Goal: Information Seeking & Learning: Learn about a topic

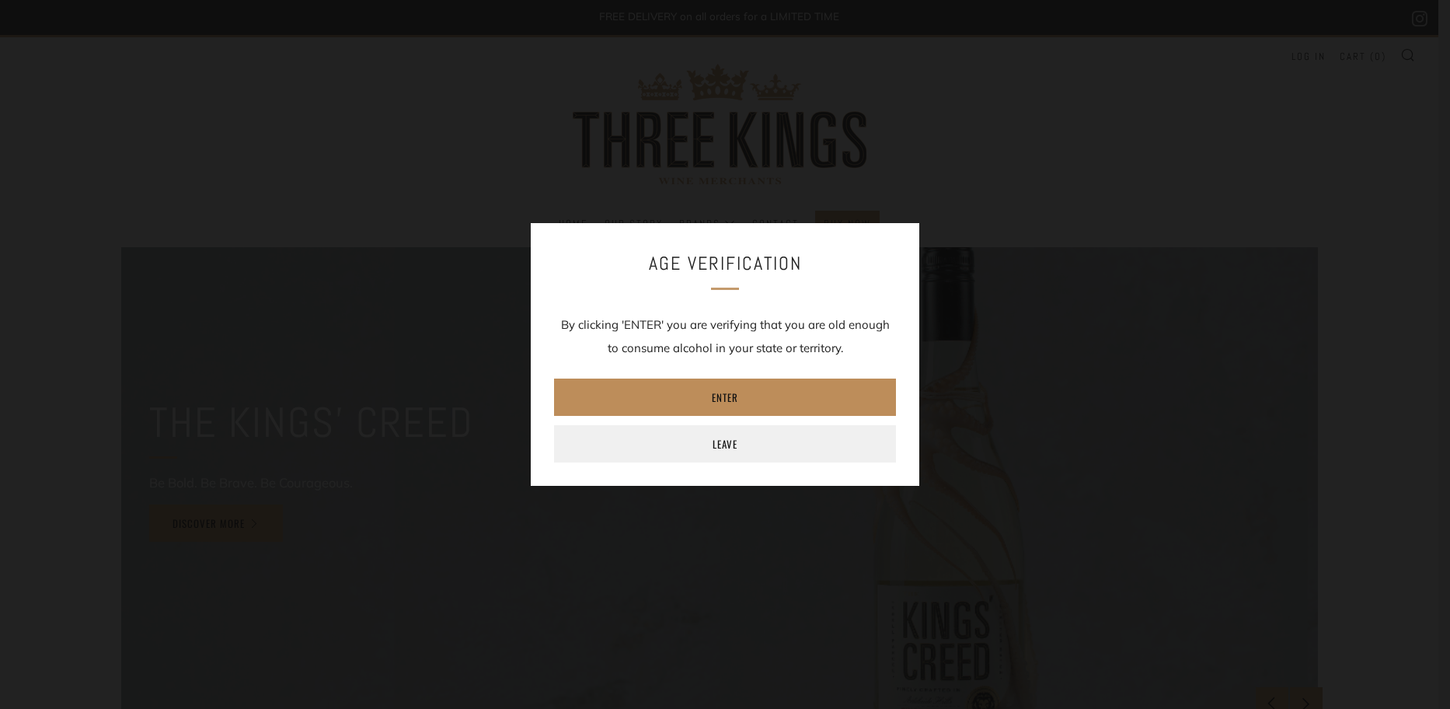
click at [818, 396] on link "Enter" at bounding box center [725, 396] width 342 height 37
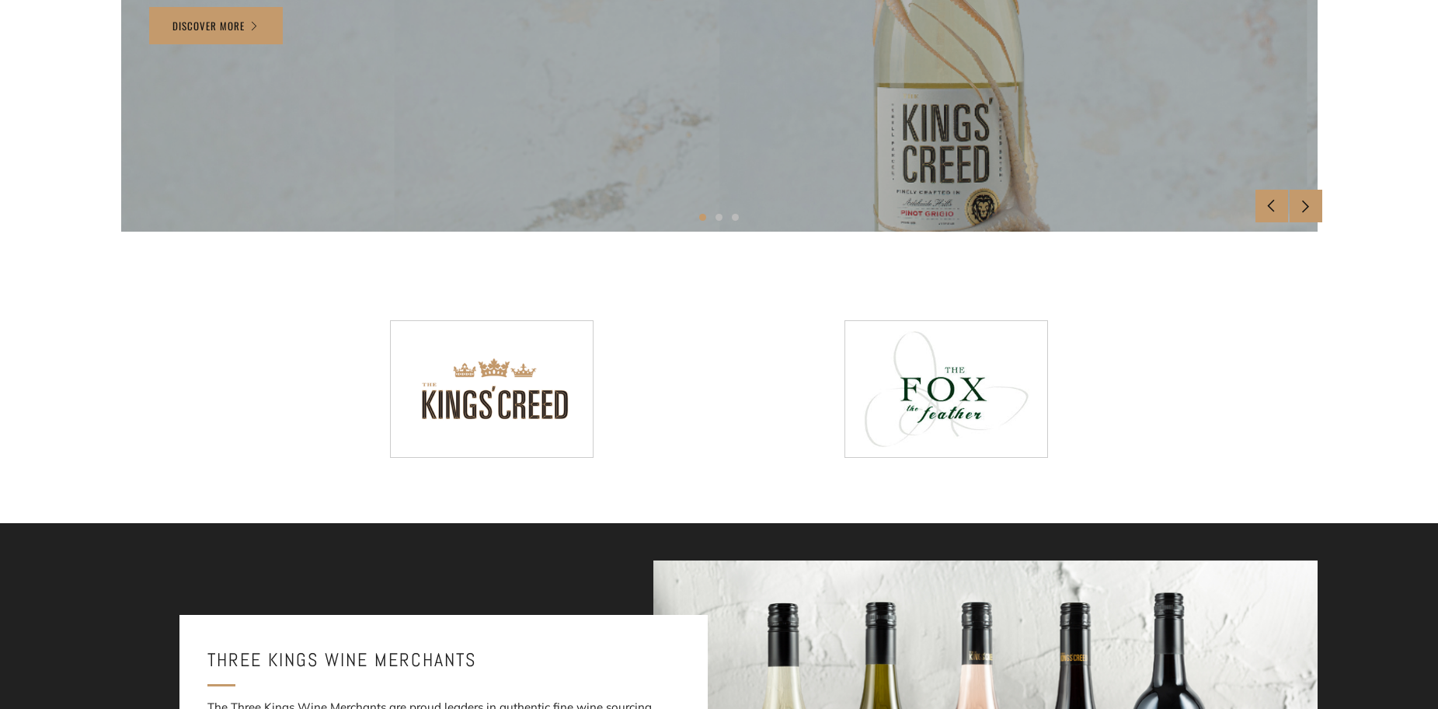
scroll to position [544, 0]
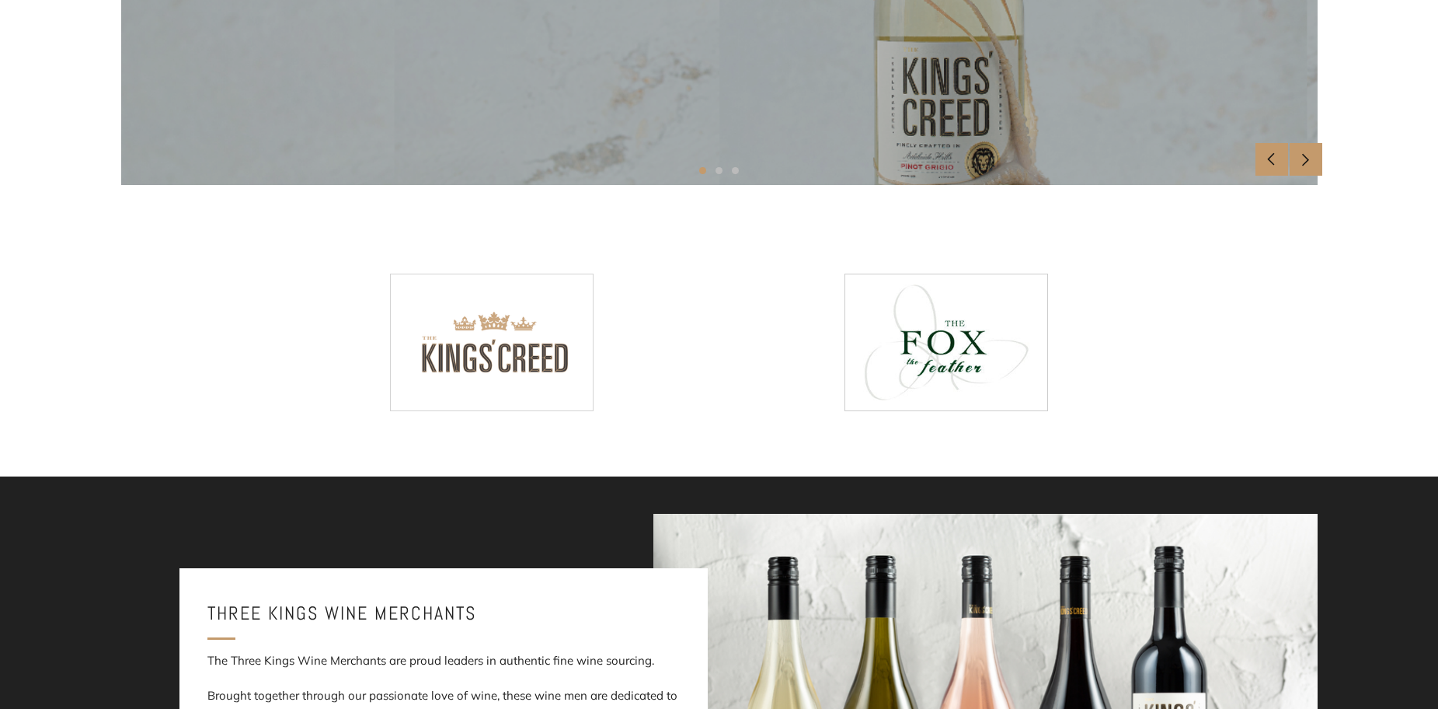
click at [527, 367] on img at bounding box center [492, 341] width 203 height 135
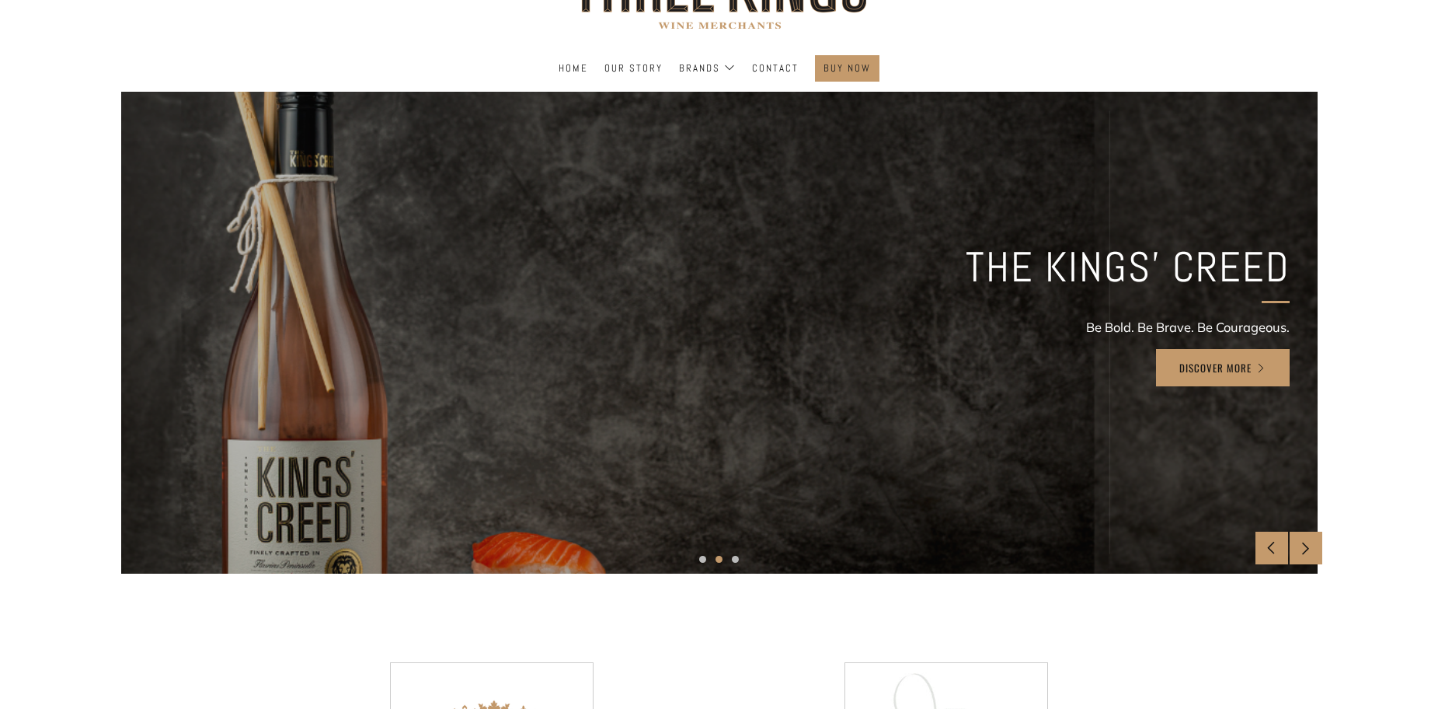
scroll to position [0, 0]
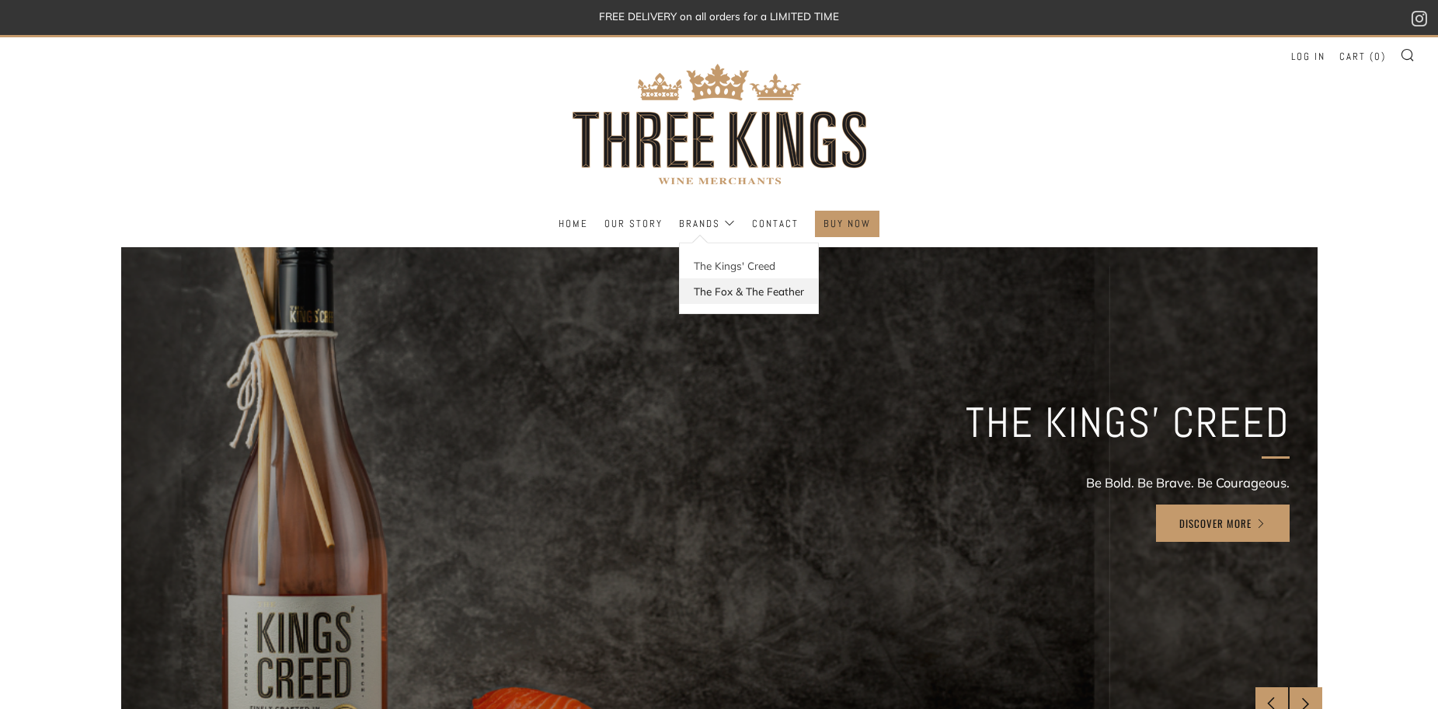
click at [768, 289] on link "The Fox & The Feather" at bounding box center [749, 291] width 138 height 26
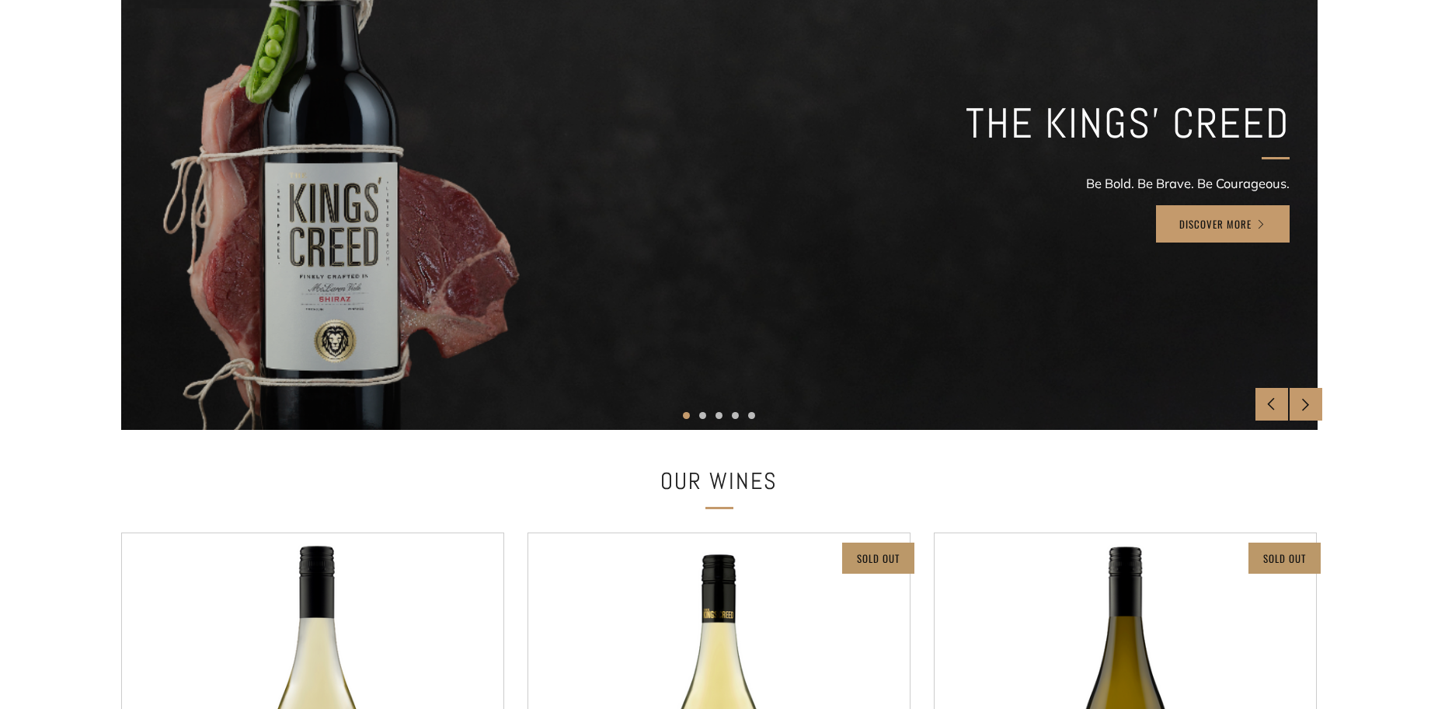
scroll to position [311, 0]
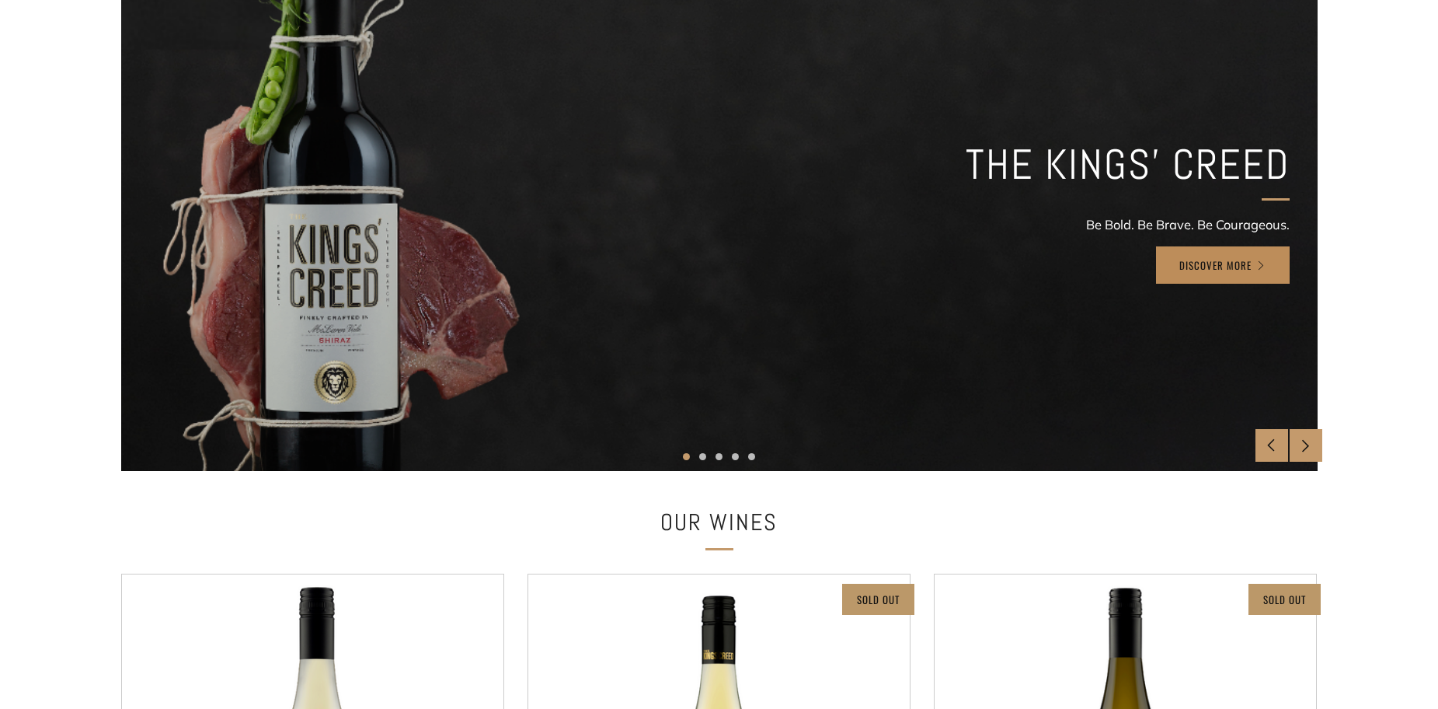
click at [1210, 277] on link "Discover More" at bounding box center [1223, 264] width 134 height 37
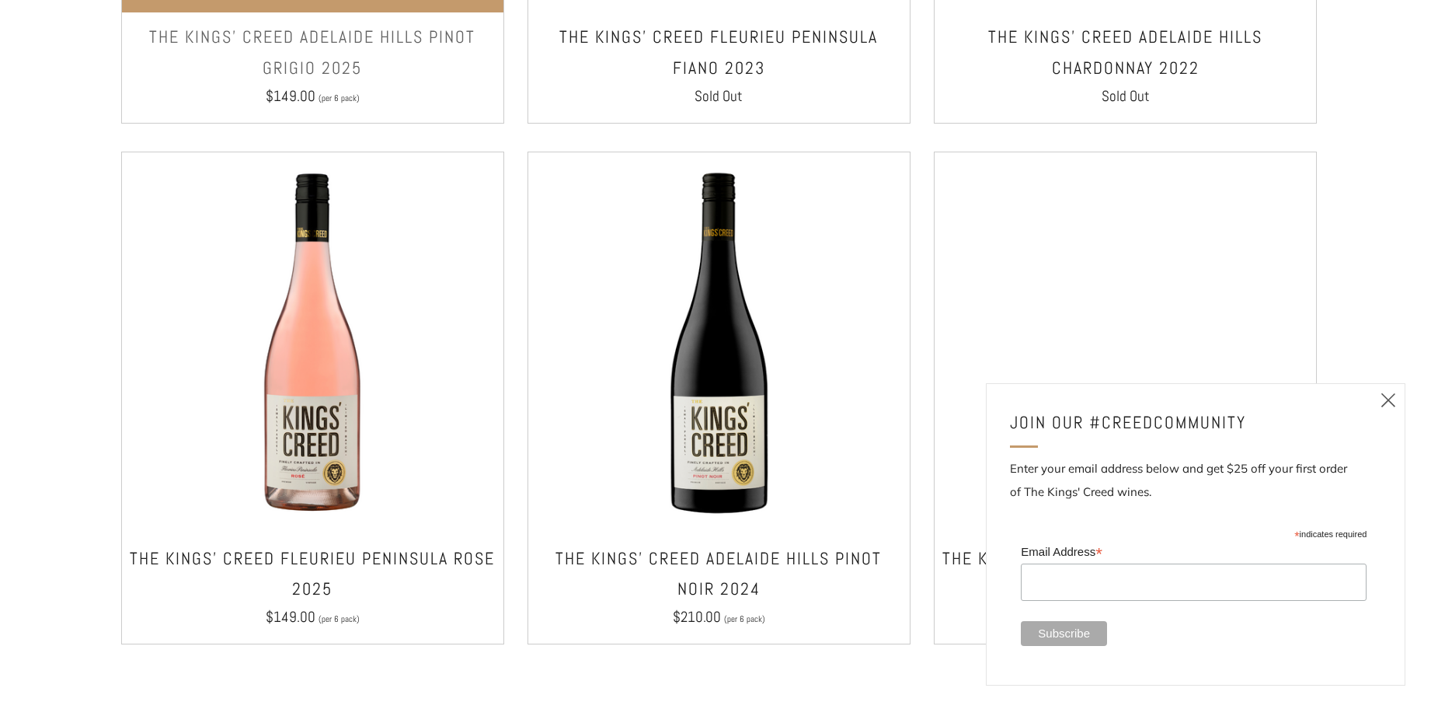
scroll to position [1476, 0]
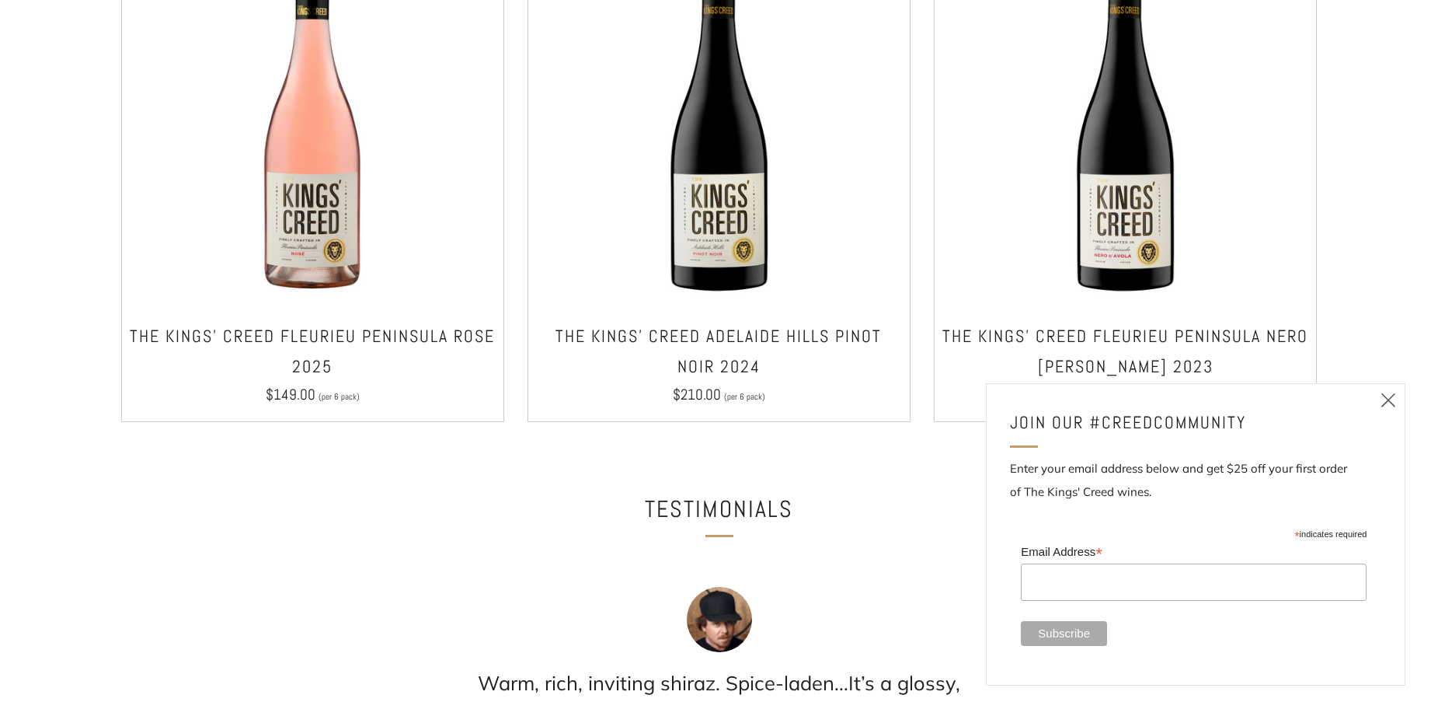
click at [1394, 399] on icon at bounding box center [1388, 399] width 19 height 19
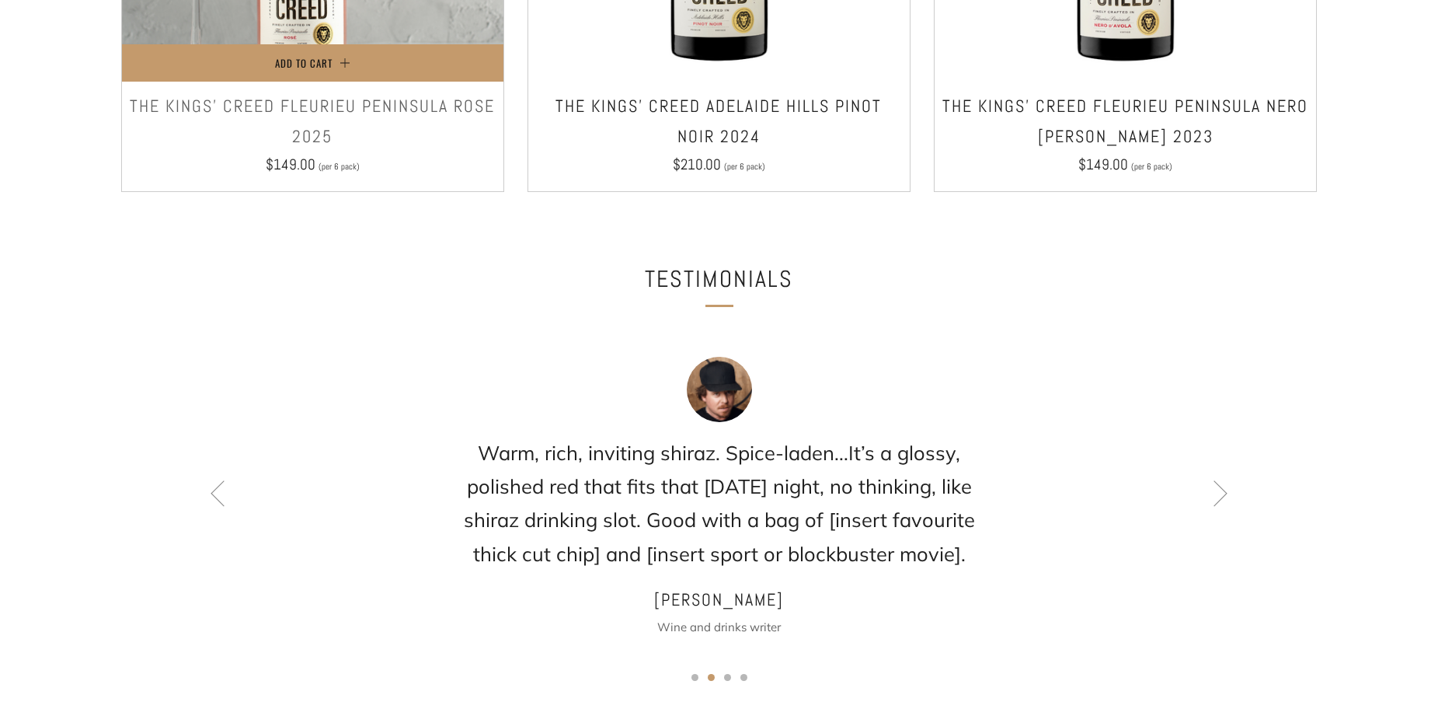
scroll to position [1865, 0]
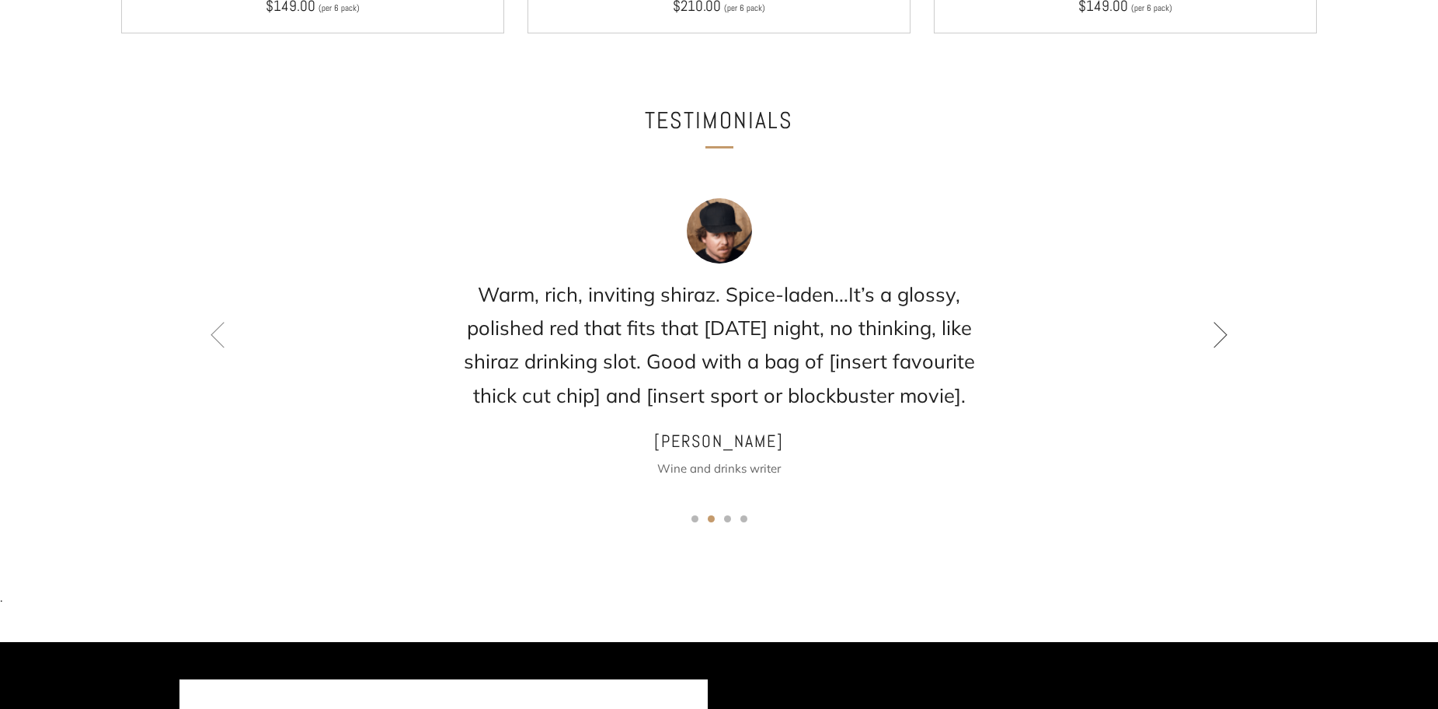
click at [1221, 321] on icon at bounding box center [1220, 334] width 26 height 26
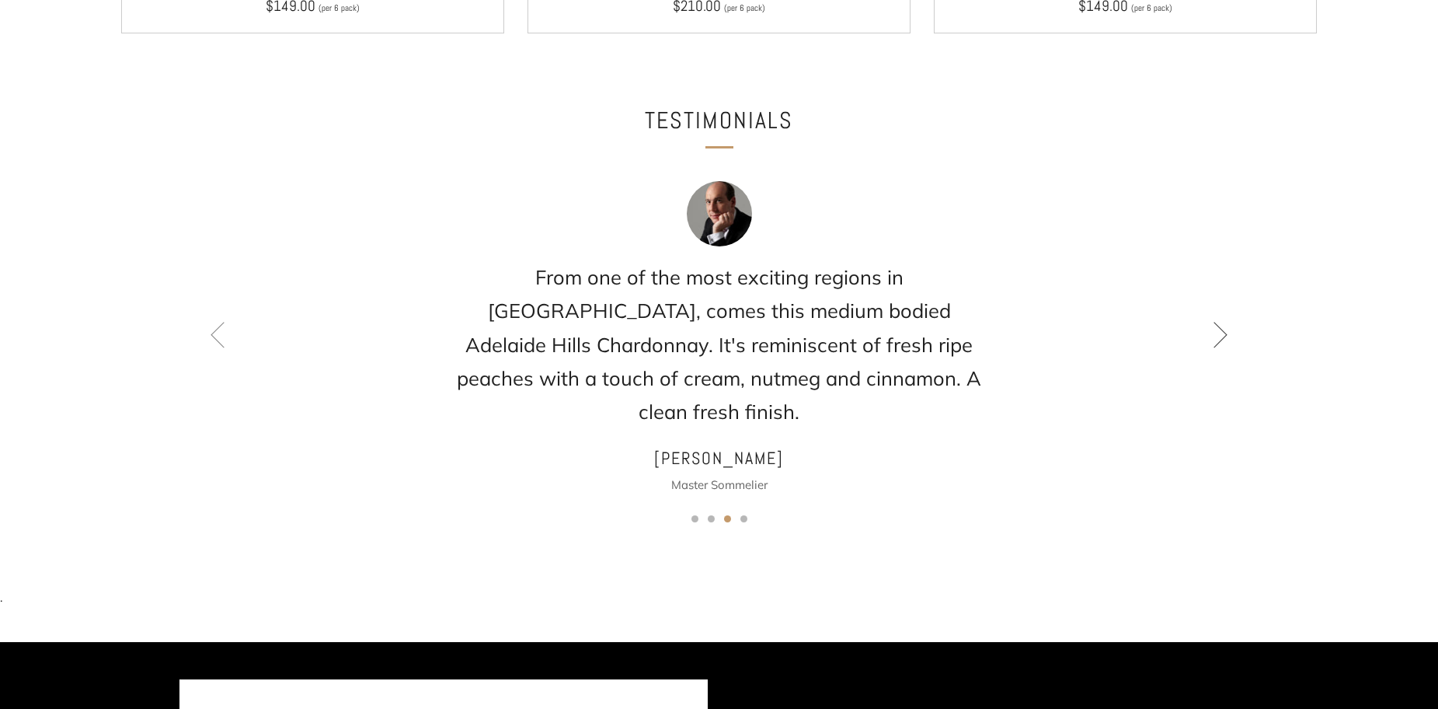
click at [1221, 321] on icon at bounding box center [1220, 334] width 26 height 26
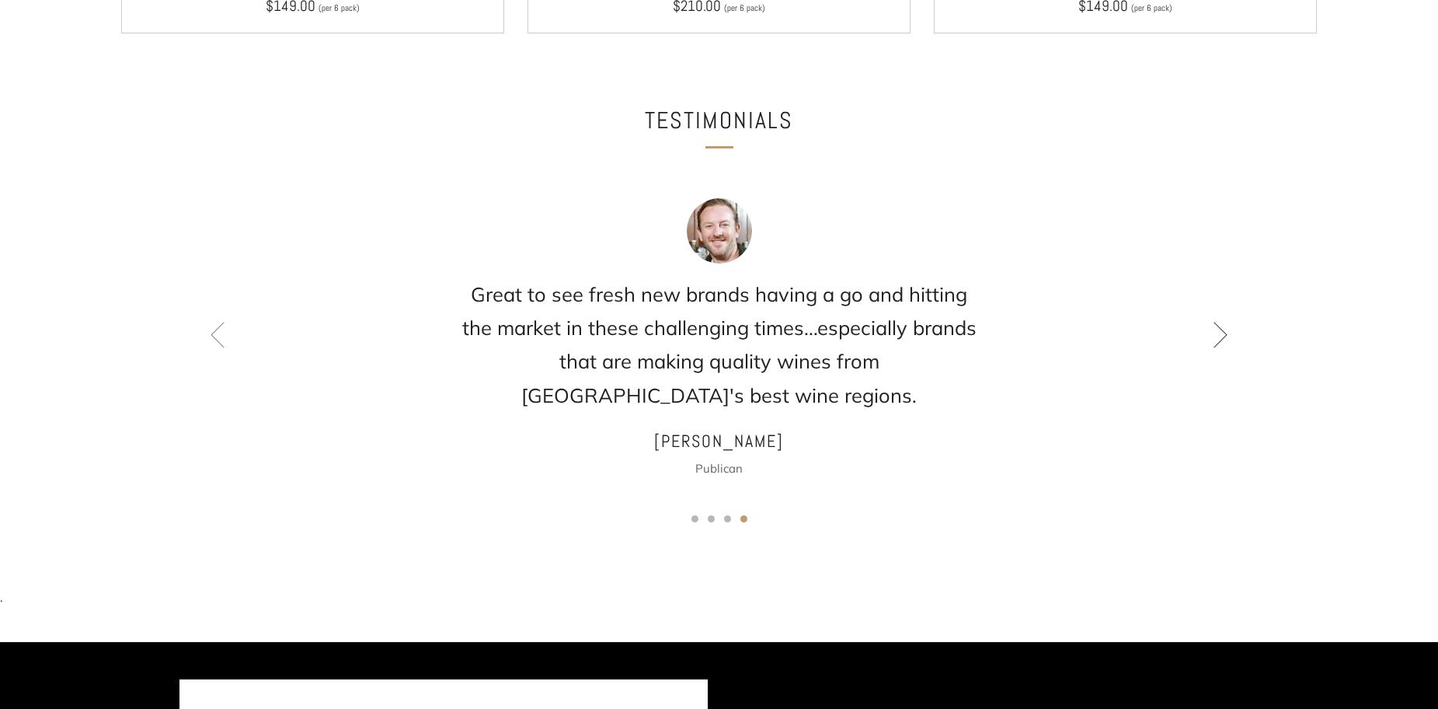
click at [1221, 321] on icon at bounding box center [1220, 334] width 26 height 26
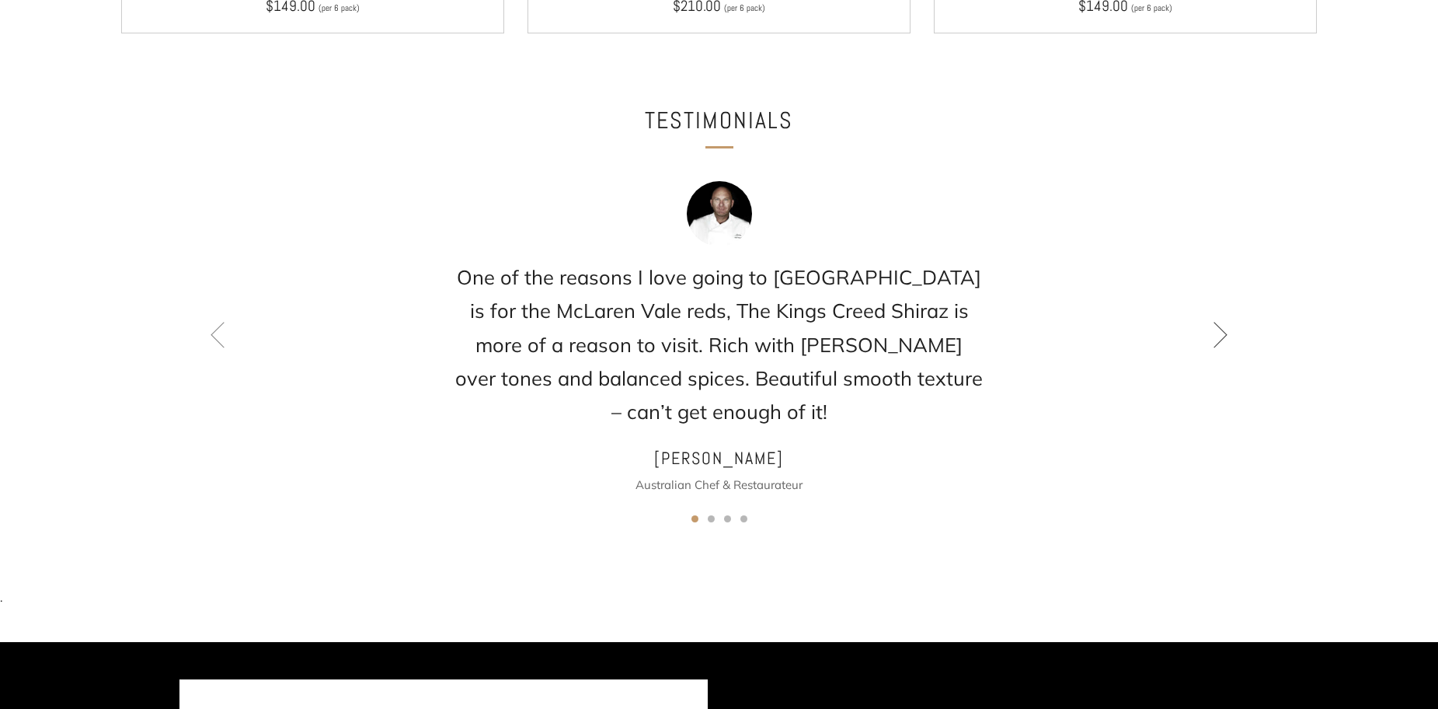
click at [1221, 321] on icon at bounding box center [1220, 334] width 26 height 26
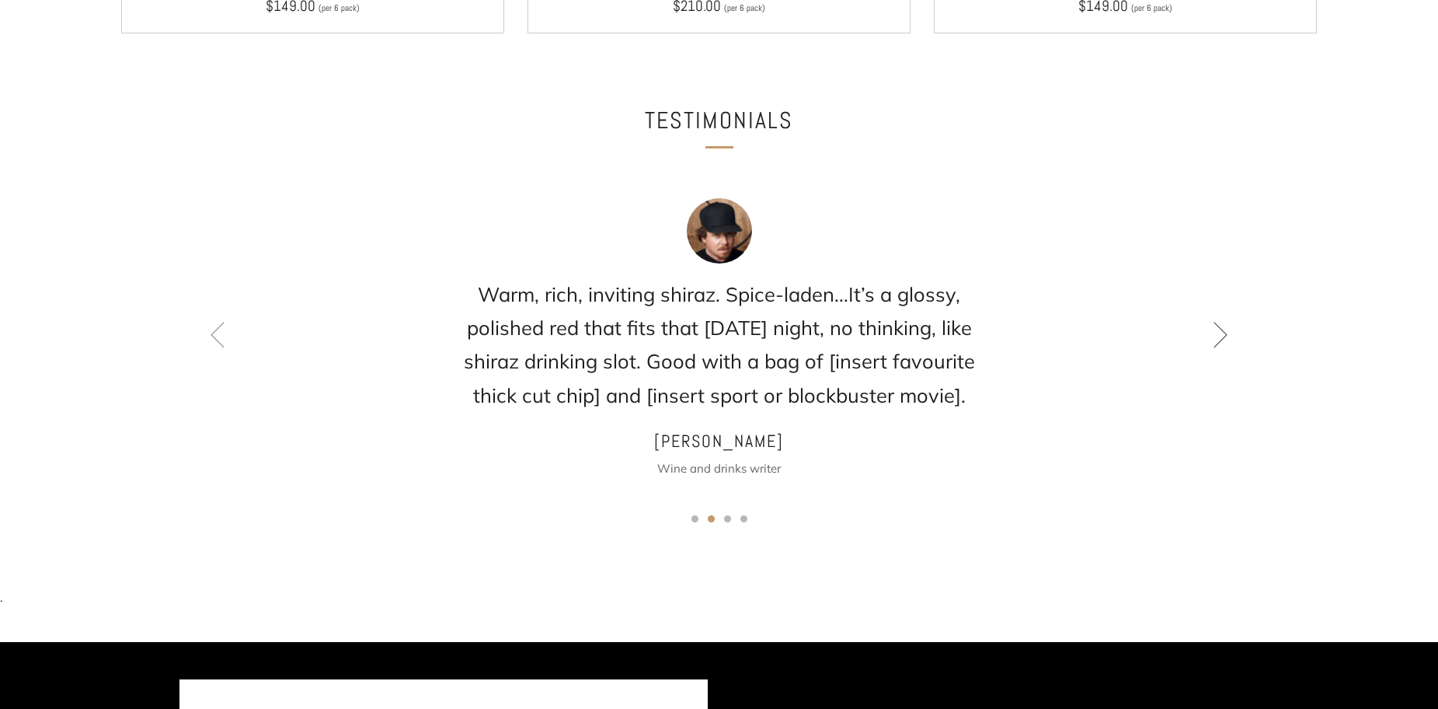
click at [1221, 321] on icon at bounding box center [1220, 334] width 26 height 26
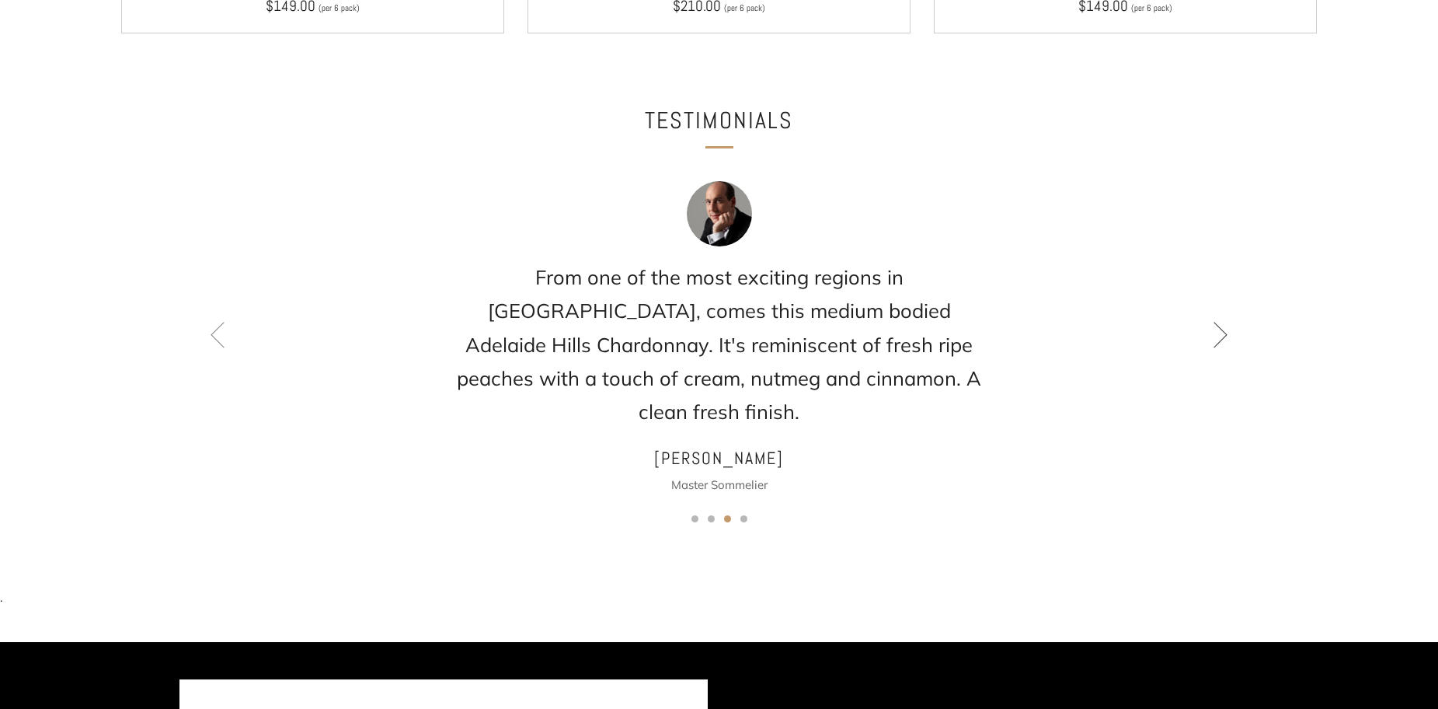
click at [1221, 321] on icon at bounding box center [1220, 334] width 26 height 26
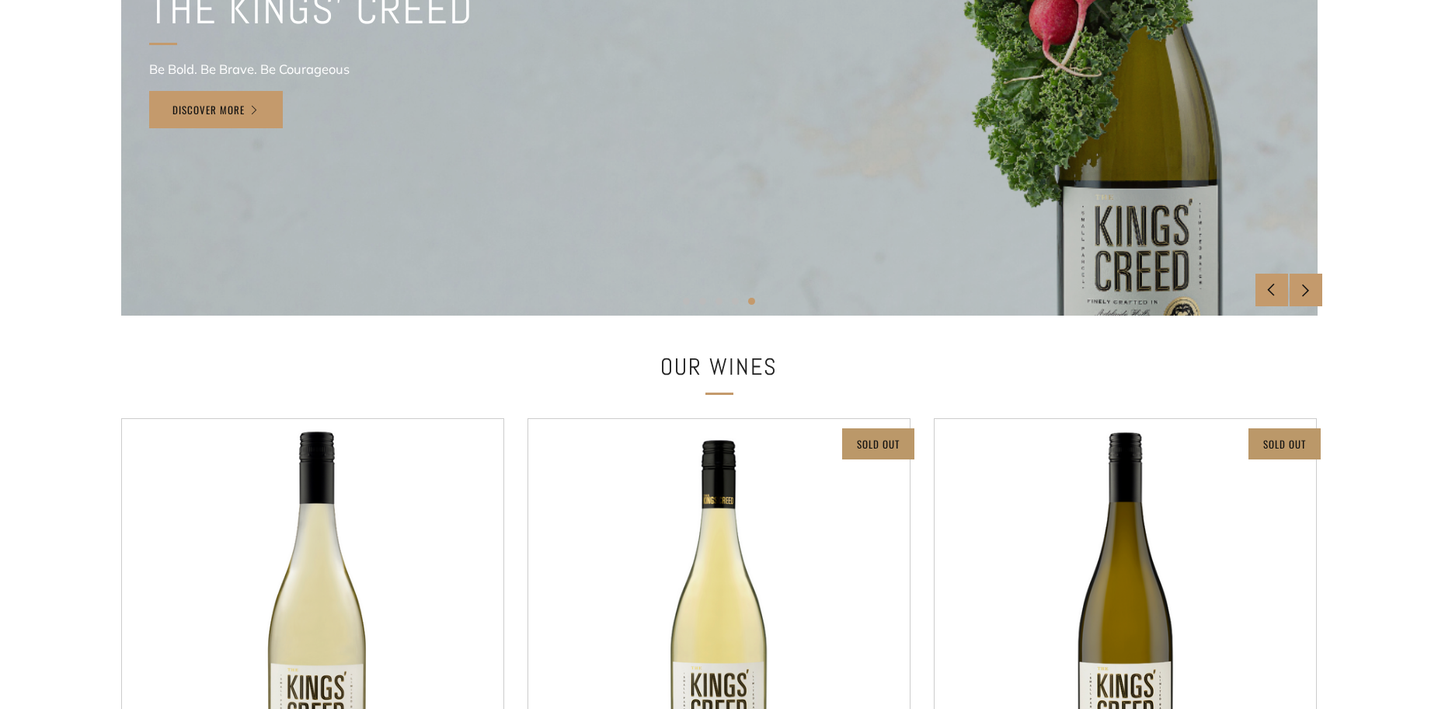
scroll to position [78, 0]
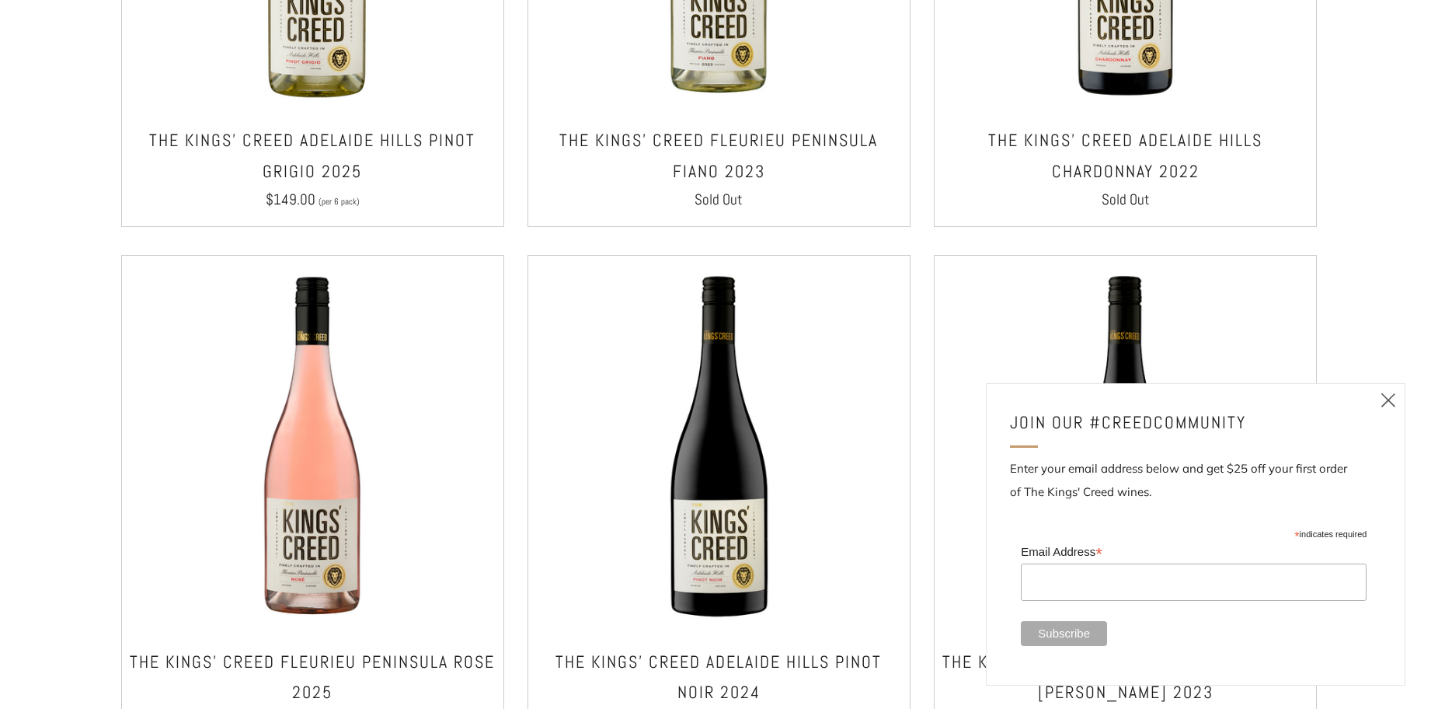
scroll to position [777, 0]
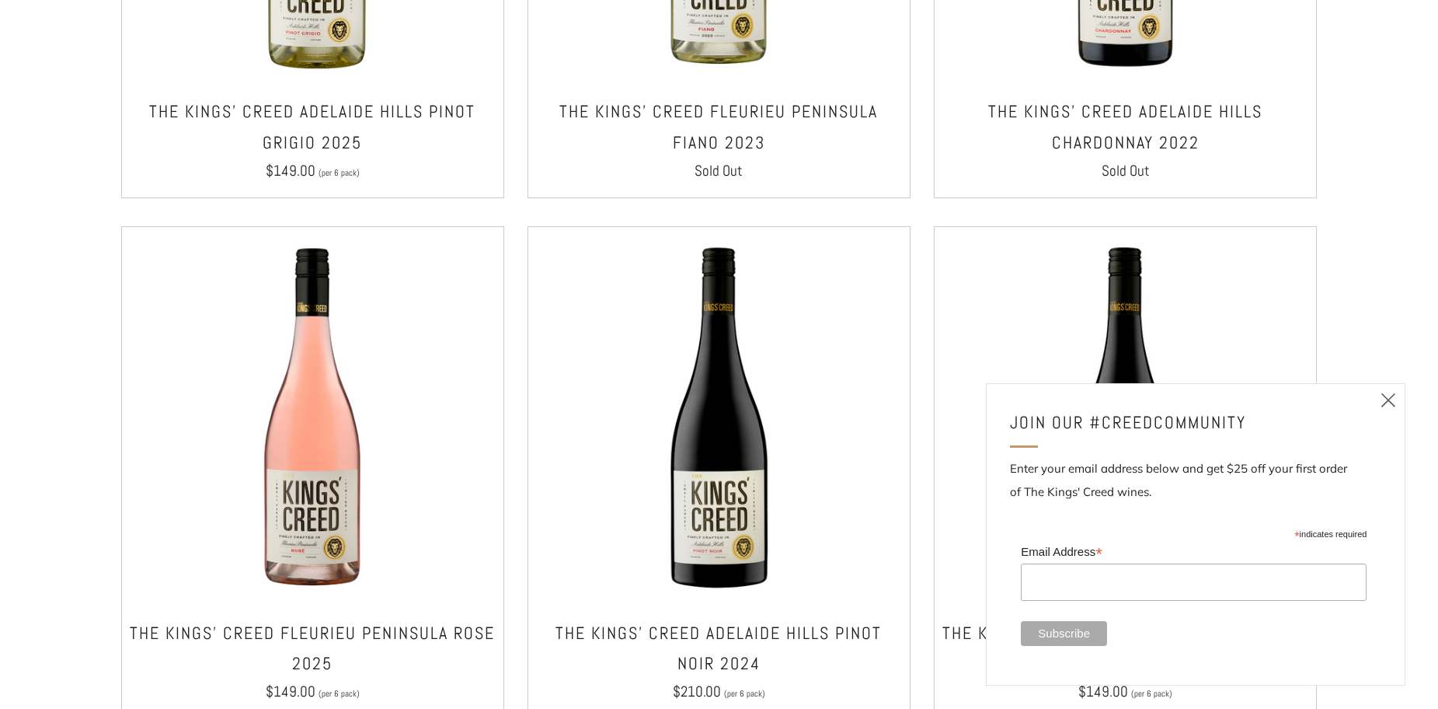
click at [1392, 398] on icon at bounding box center [1388, 399] width 19 height 19
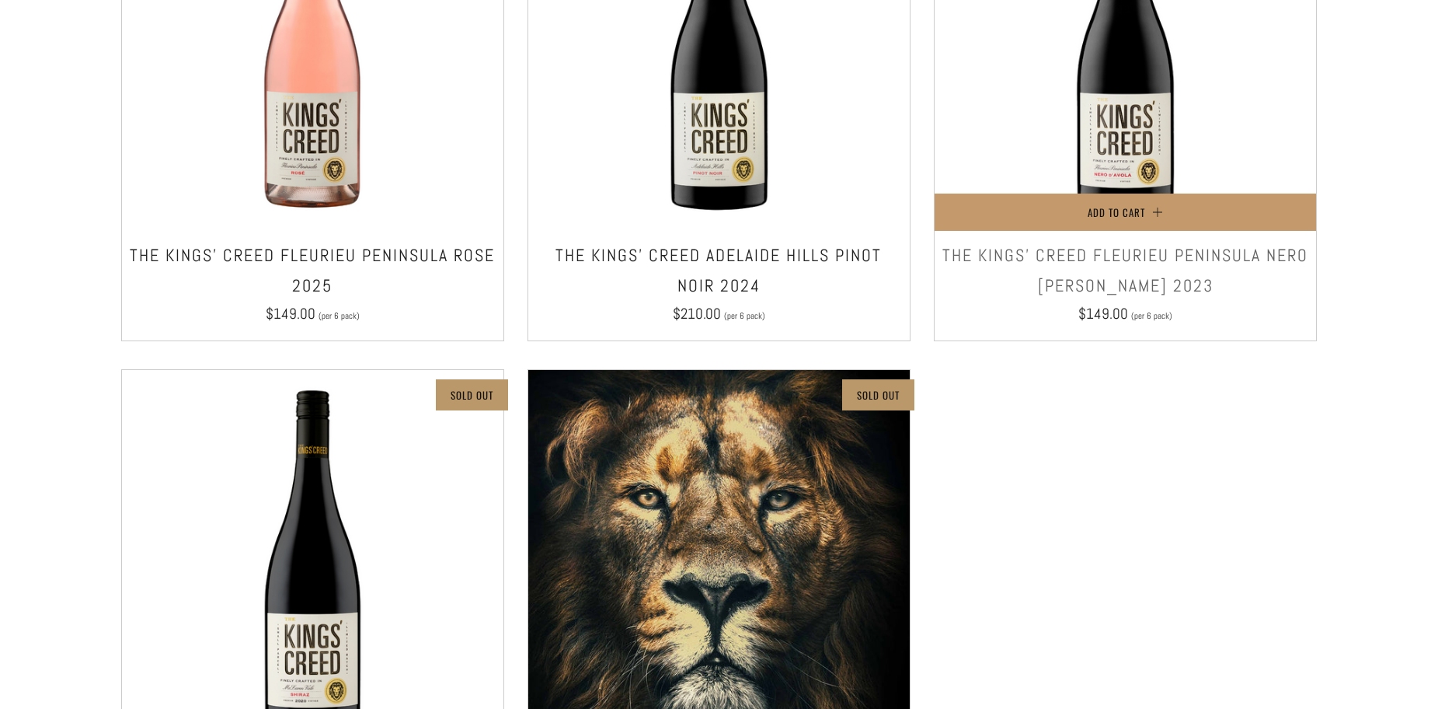
scroll to position [932, 0]
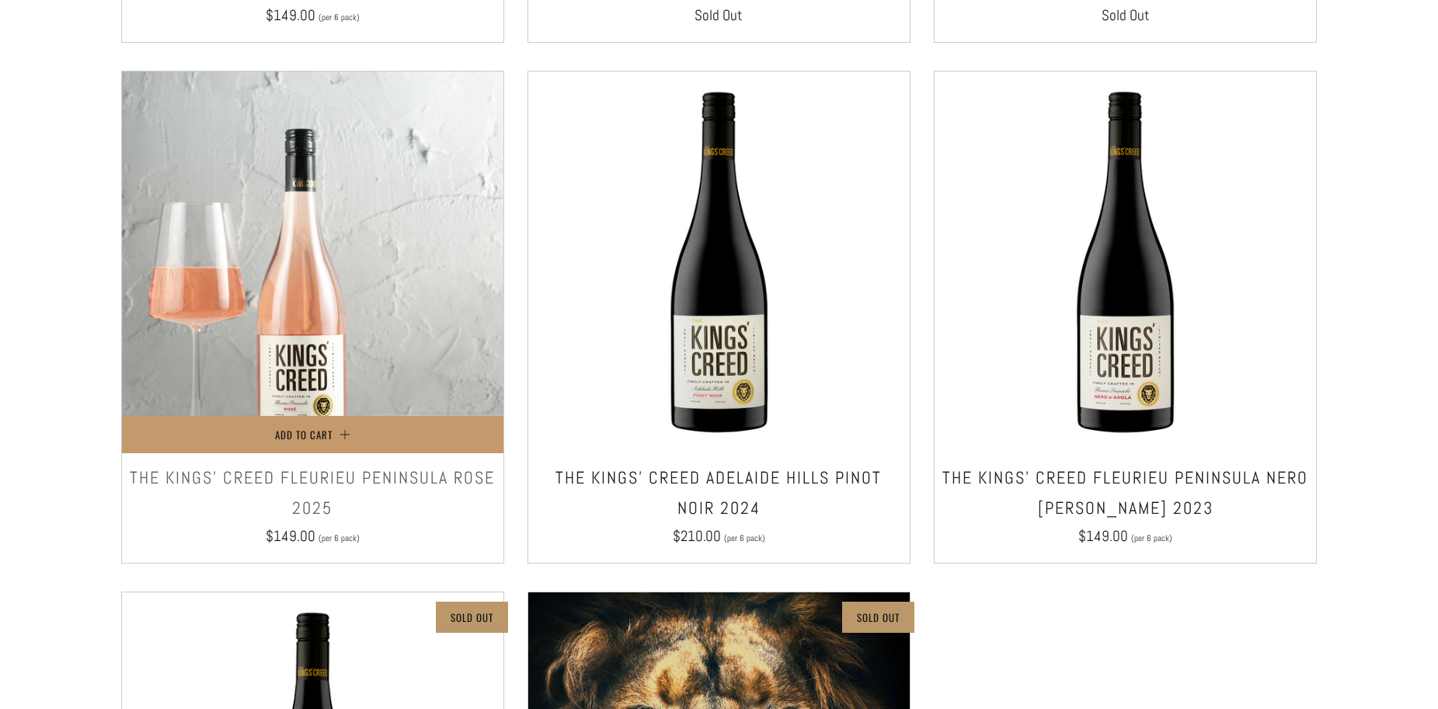
click at [239, 277] on img at bounding box center [312, 261] width 381 height 381
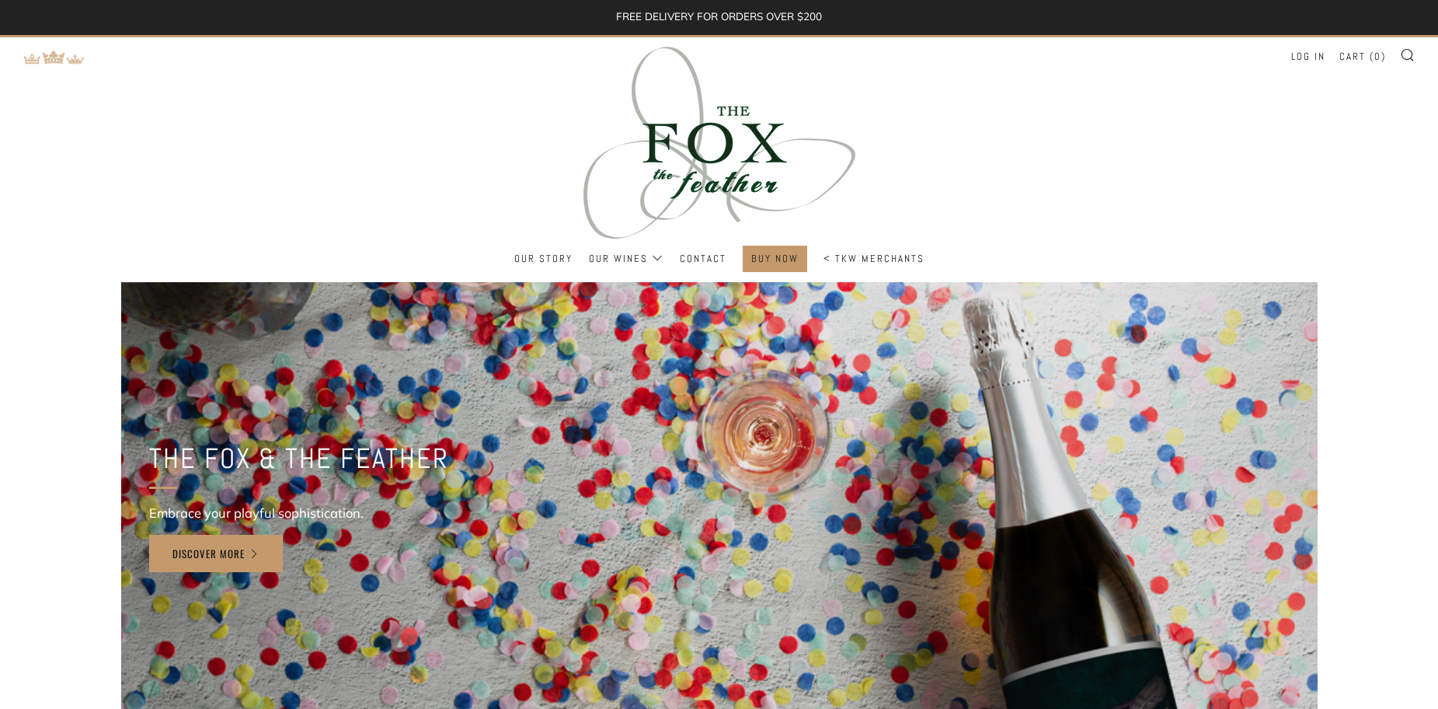
click at [41, 61] on img at bounding box center [54, 57] width 62 height 15
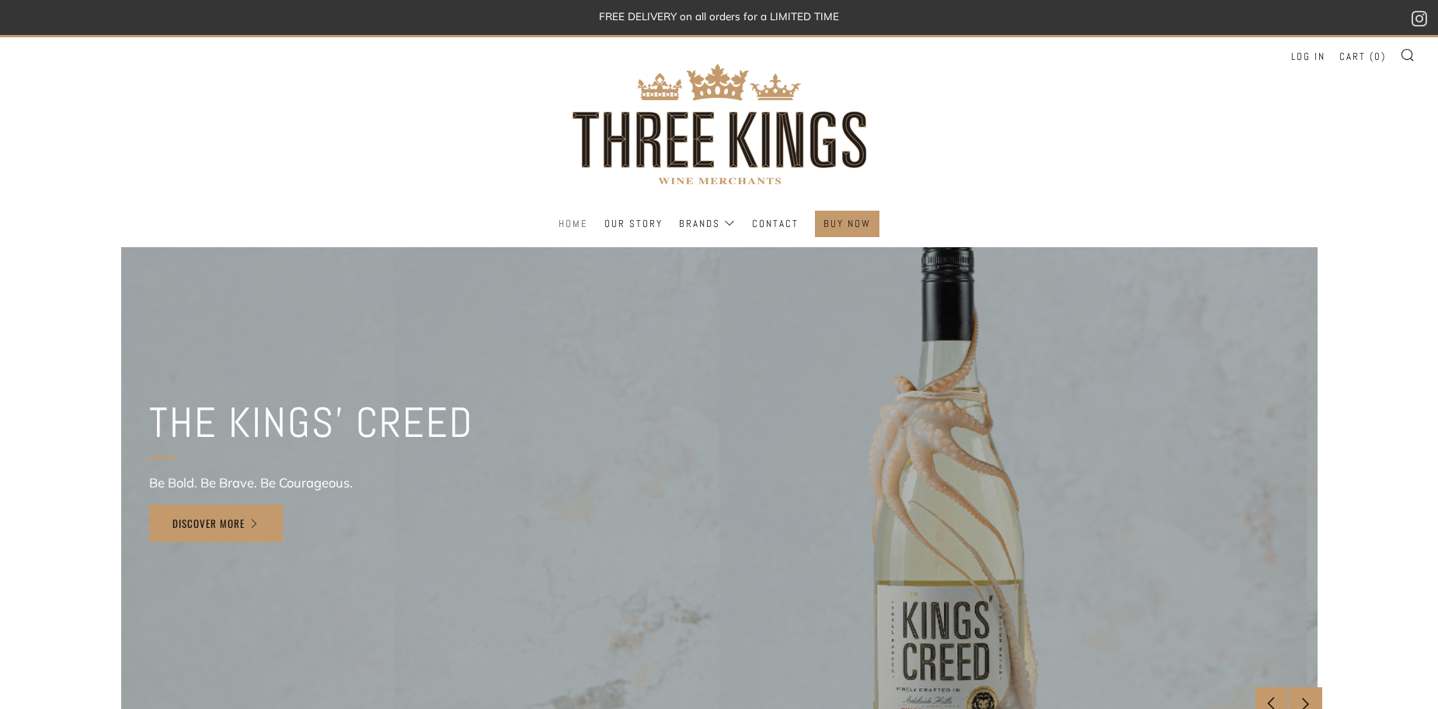
click at [583, 227] on link "Home" at bounding box center [574, 223] width 30 height 25
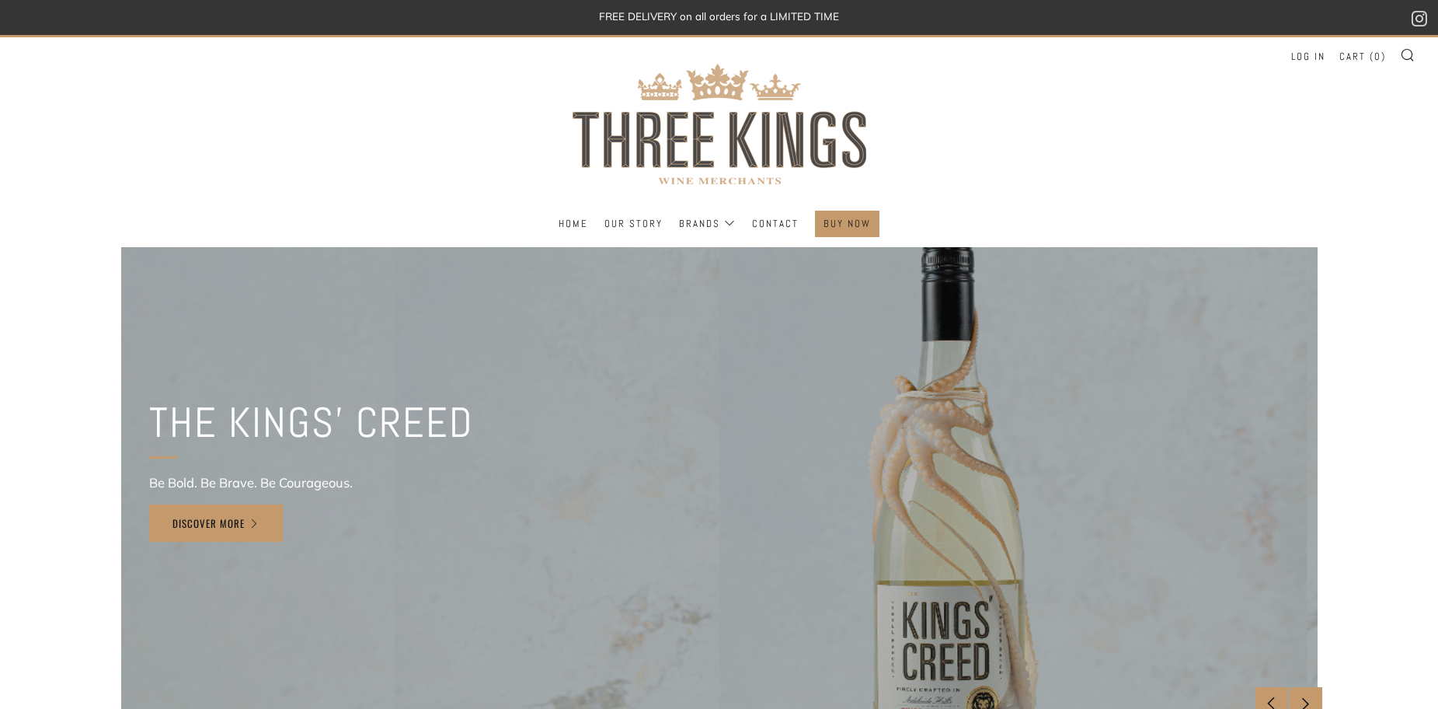
click at [632, 207] on img at bounding box center [719, 123] width 311 height 173
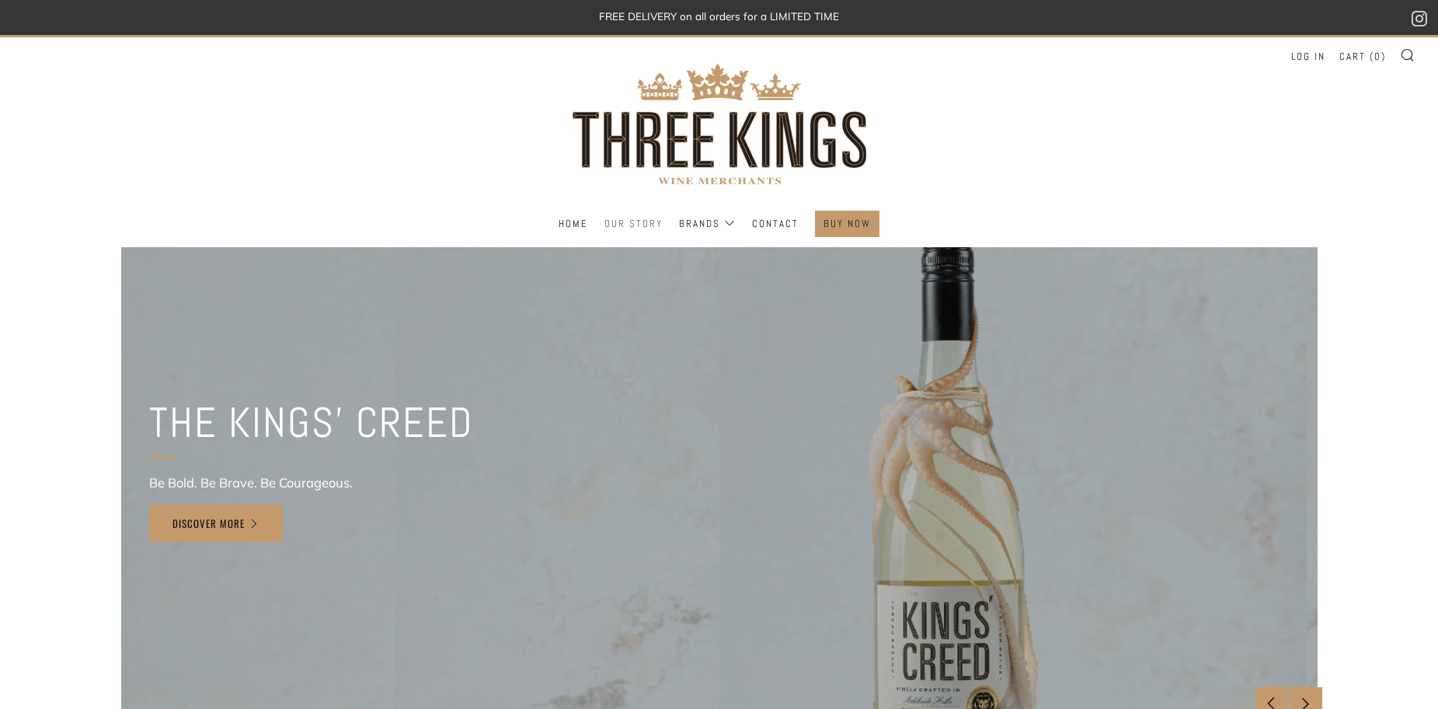
click at [634, 226] on link "Our Story" at bounding box center [633, 223] width 58 height 25
